Goal: Navigation & Orientation: Find specific page/section

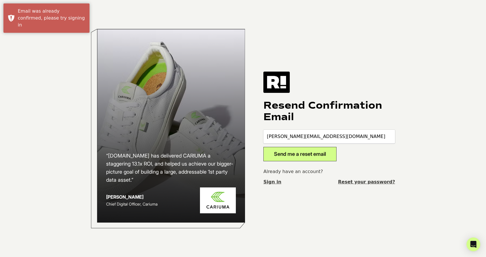
click at [267, 181] on link "Sign in" at bounding box center [272, 181] width 18 height 7
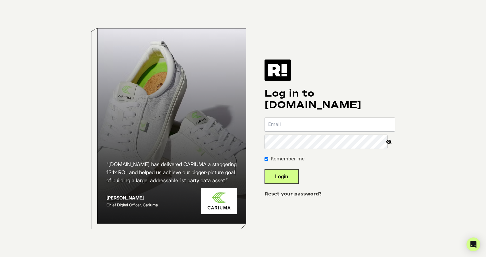
type input "[PERSON_NAME][EMAIL_ADDRESS][DOMAIN_NAME]"
click at [290, 177] on button "Login" at bounding box center [282, 176] width 34 height 14
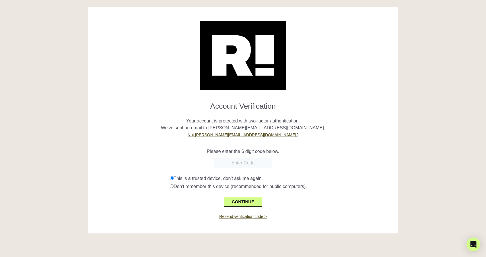
paste input "652472"
type input "652472"
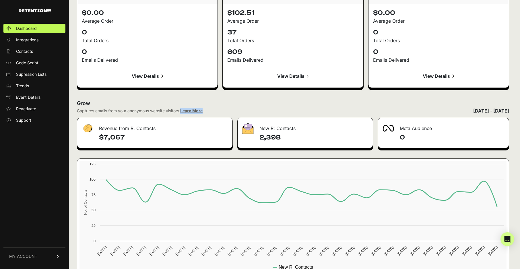
scroll to position [609, 0]
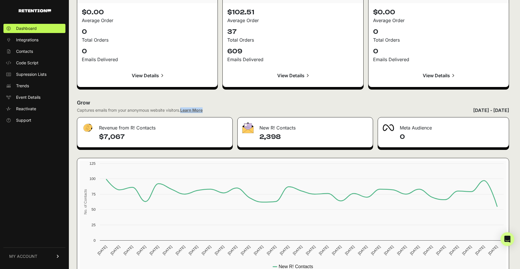
drag, startPoint x: 256, startPoint y: 136, endPoint x: 297, endPoint y: 136, distance: 41.0
click at [297, 136] on div "2,398" at bounding box center [305, 139] width 135 height 15
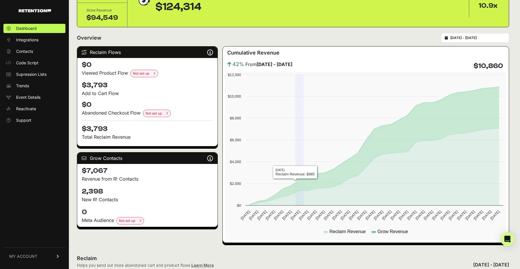
scroll to position [0, 0]
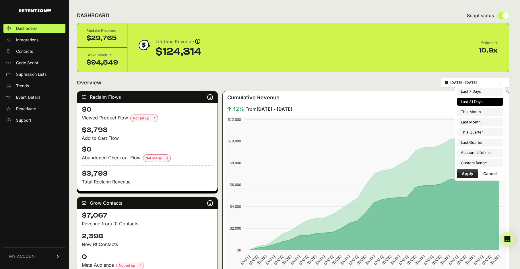
click at [464, 83] on input "2025-08-17 - 2025-09-16" at bounding box center [477, 82] width 55 height 5
click at [474, 115] on li "This Month" at bounding box center [480, 112] width 46 height 8
type input "2025-09-01 - 2025-09-30"
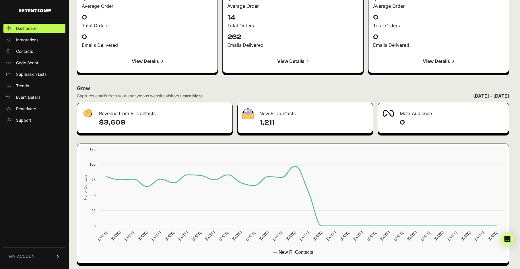
scroll to position [626, 0]
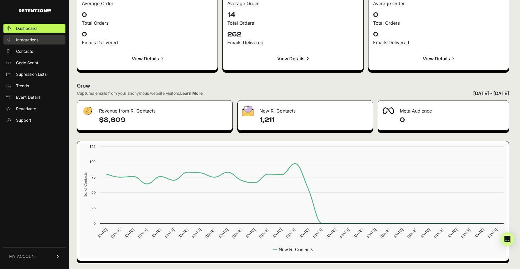
click at [34, 40] on span "Integrations" at bounding box center [27, 40] width 22 height 6
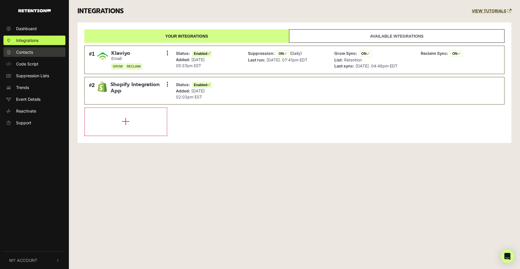
click at [31, 51] on span "Contacts" at bounding box center [24, 52] width 17 height 6
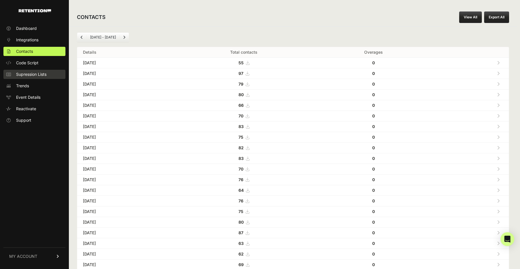
click at [30, 73] on span "Supression Lists" at bounding box center [31, 74] width 30 height 6
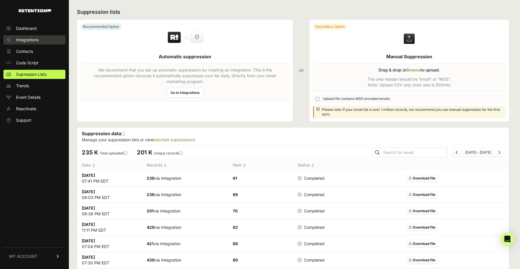
click at [32, 40] on span "Integrations" at bounding box center [27, 40] width 22 height 6
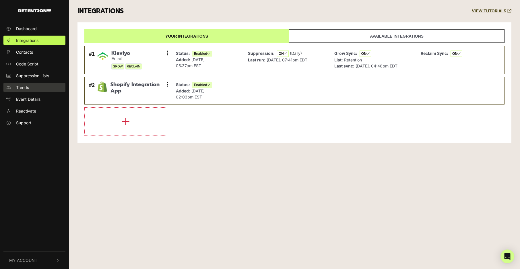
click at [24, 88] on span "Trends" at bounding box center [22, 87] width 13 height 6
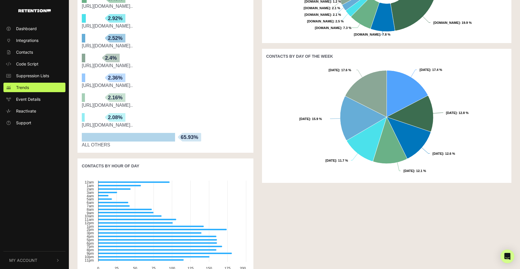
scroll to position [224, 0]
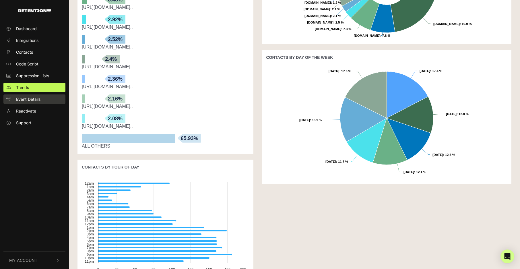
click at [22, 97] on span "Event Details" at bounding box center [28, 99] width 24 height 6
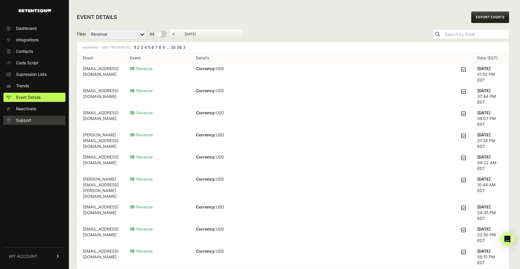
click at [30, 121] on span "Support" at bounding box center [23, 120] width 15 height 6
